Goal: Task Accomplishment & Management: Complete application form

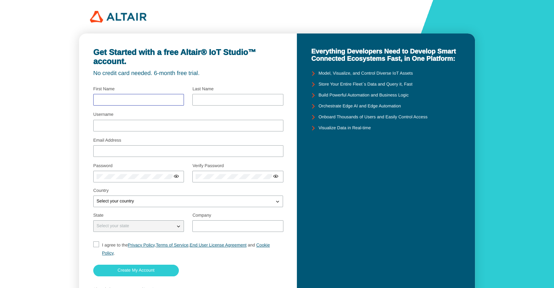
click at [161, 98] on input "text" at bounding box center [139, 99] width 84 height 5
type input "宋"
click at [236, 105] on div at bounding box center [237, 100] width 91 height 12
click at [234, 100] on input "text" at bounding box center [238, 99] width 84 height 5
type input "聿廷"
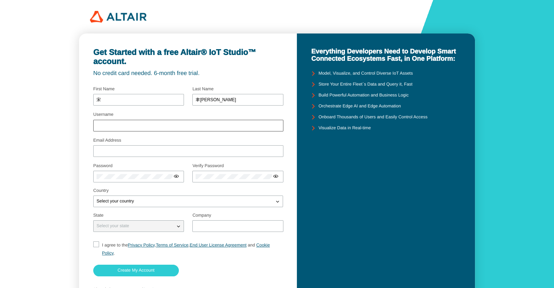
click at [171, 122] on div at bounding box center [188, 126] width 190 height 12
click at [169, 125] on input "Username" at bounding box center [189, 125] width 184 height 5
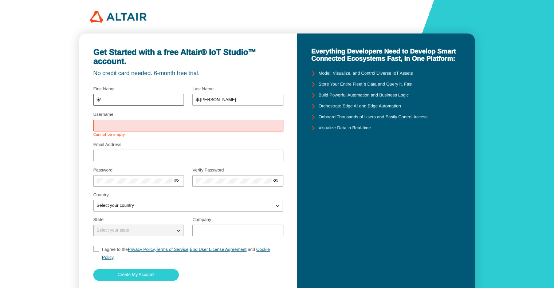
drag, startPoint x: 126, startPoint y: 96, endPoint x: 110, endPoint y: 99, distance: 16.3
click at [110, 99] on div "宋" at bounding box center [138, 100] width 91 height 12
drag, startPoint x: 110, startPoint y: 99, endPoint x: 59, endPoint y: 104, distance: 50.9
click at [59, 104] on div "Get Started with a free Altair® IoT Studio™ account. No credit card needed. 6-m…" at bounding box center [277, 166] width 554 height 333
click at [149, 125] on input "Username" at bounding box center [189, 125] width 184 height 5
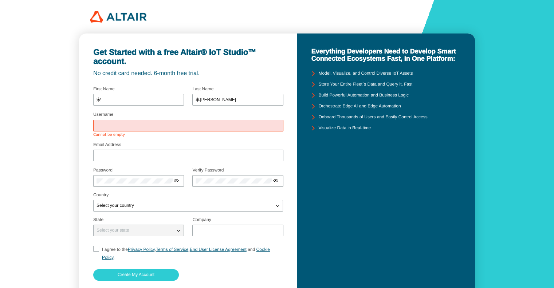
paste input "宋"
drag, startPoint x: 219, startPoint y: 97, endPoint x: 133, endPoint y: 88, distance: 87.2
click at [133, 88] on div at bounding box center [188, 97] width 190 height 26
click at [135, 127] on input "宋" at bounding box center [189, 125] width 184 height 5
paste input "聿廷"
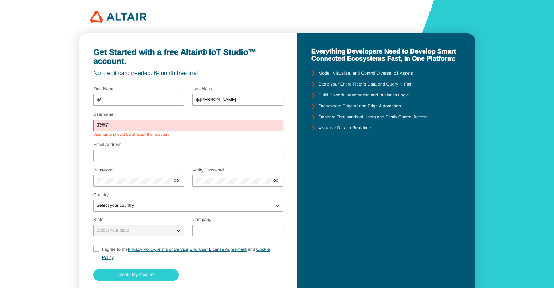
click at [39, 119] on div "Get Started with a free Altair® IoT Studio™ account. No credit card needed. 6-m…" at bounding box center [277, 166] width 554 height 333
drag, startPoint x: 129, startPoint y: 124, endPoint x: 27, endPoint y: 118, distance: 102.2
click at [27, 118] on div "Get Started with a free Altair® IoT Studio™ account. No credit card needed. 6-m…" at bounding box center [277, 166] width 554 height 333
type input "sungyt"
click at [57, 172] on div "Get Started with a free Altair® IoT Studio™ account. No credit card needed. 6-m…" at bounding box center [277, 166] width 554 height 333
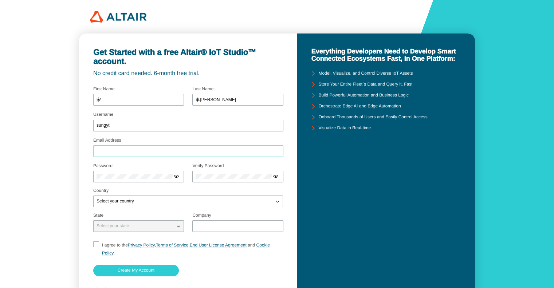
drag, startPoint x: 118, startPoint y: 149, endPoint x: 127, endPoint y: 147, distance: 8.9
click at [120, 149] on input "Email Address" at bounding box center [189, 151] width 184 height 5
type input "g114042407@maiul.nchu.edu.tw"
click at [148, 179] on div at bounding box center [138, 177] width 91 height 12
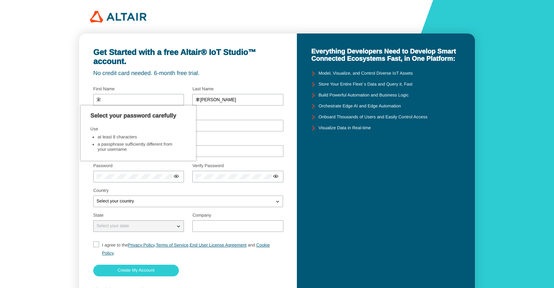
click at [148, 169] on div "Password" at bounding box center [138, 174] width 91 height 21
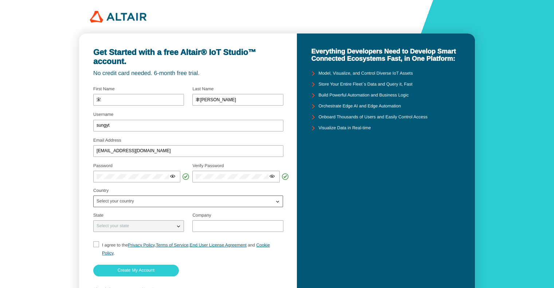
click at [188, 202] on div "Select your country" at bounding box center [184, 201] width 180 height 7
type input "tai"
click at [109, 224] on span "Tai wan" at bounding box center [103, 226] width 13 height 5
click at [175, 230] on iron-icon at bounding box center [178, 226] width 7 height 7
click at [224, 226] on input "text" at bounding box center [238, 226] width 84 height 5
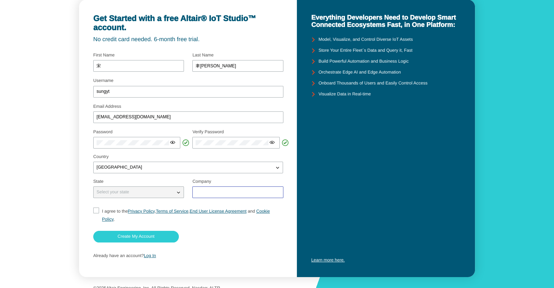
scroll to position [41, 0]
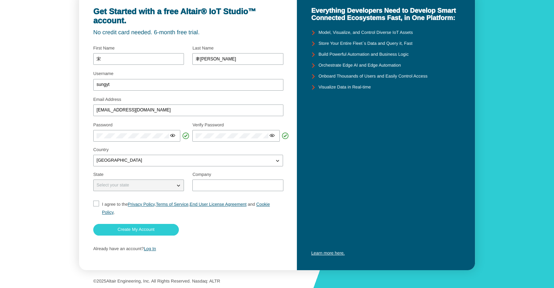
click at [96, 209] on input "I agree to the Privacy Policy , Terms of Service , End User License Agreement a…" at bounding box center [95, 209] width 5 height 16
checkbox input "true"
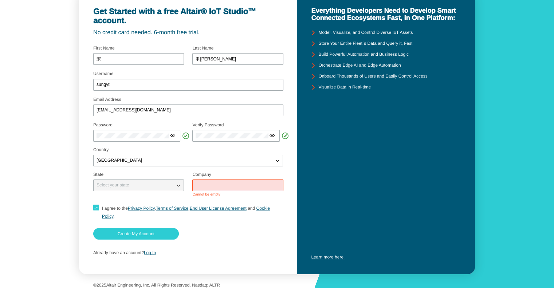
drag, startPoint x: 216, startPoint y: 185, endPoint x: 219, endPoint y: 182, distance: 3.9
click at [216, 184] on input "text" at bounding box center [238, 185] width 84 height 5
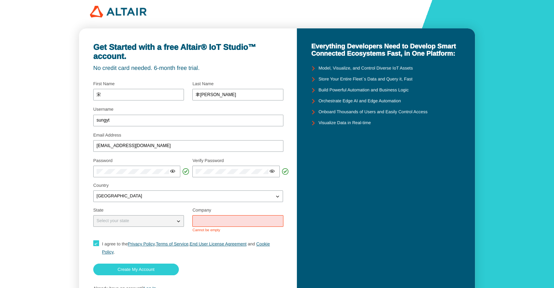
scroll to position [0, 0]
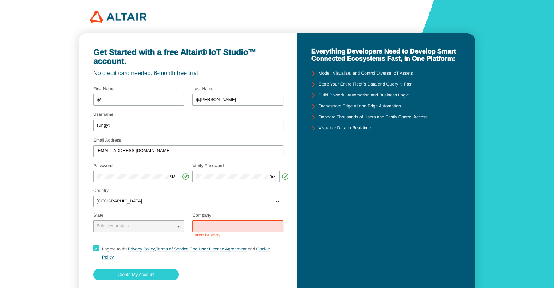
click at [108, 17] on img at bounding box center [118, 17] width 56 height 12
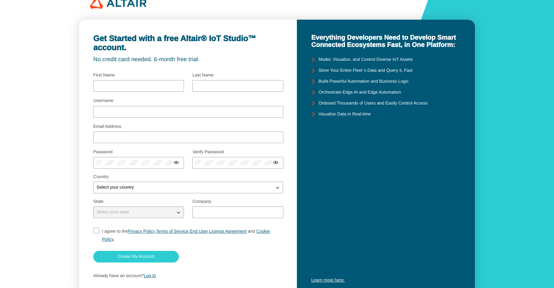
scroll to position [41, 0]
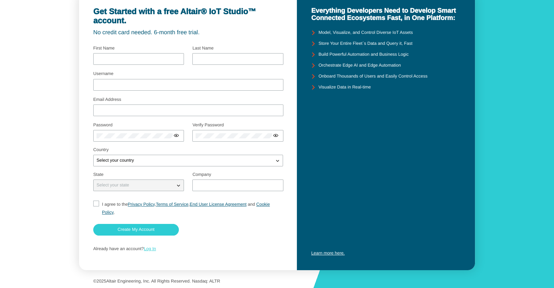
click at [156, 250] on link "Log In" at bounding box center [150, 248] width 12 height 5
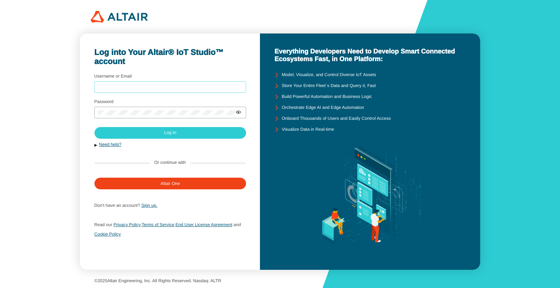
click at [135, 85] on input "Username or Email" at bounding box center [170, 87] width 145 height 5
type input "[EMAIL_ADDRESS][DOMAIN_NAME]"
click at [160, 107] on div at bounding box center [170, 113] width 152 height 12
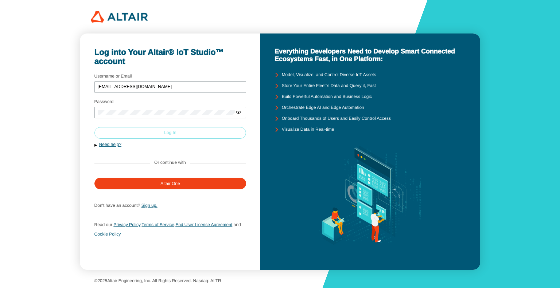
click at [156, 129] on paper-button "Log In" at bounding box center [170, 133] width 152 height 12
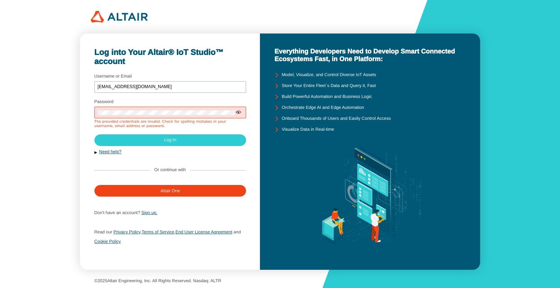
click at [238, 109] on unity-icon at bounding box center [238, 112] width 6 height 7
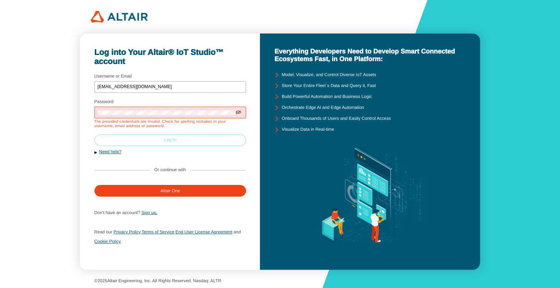
click at [159, 141] on paper-button "Log In" at bounding box center [170, 140] width 152 height 12
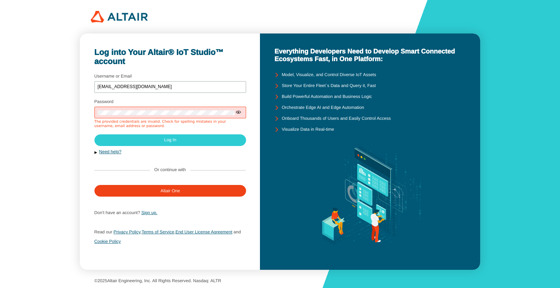
click at [233, 111] on div at bounding box center [170, 113] width 152 height 12
click at [237, 113] on iron-icon at bounding box center [238, 112] width 6 height 6
drag, startPoint x: 440, startPoint y: 110, endPoint x: 439, endPoint y: 106, distance: 3.8
click at [439, 108] on div "Orchestrate Edge AI and Edge Automation" at bounding box center [369, 107] width 191 height 11
